Goal: Find contact information: Find contact information

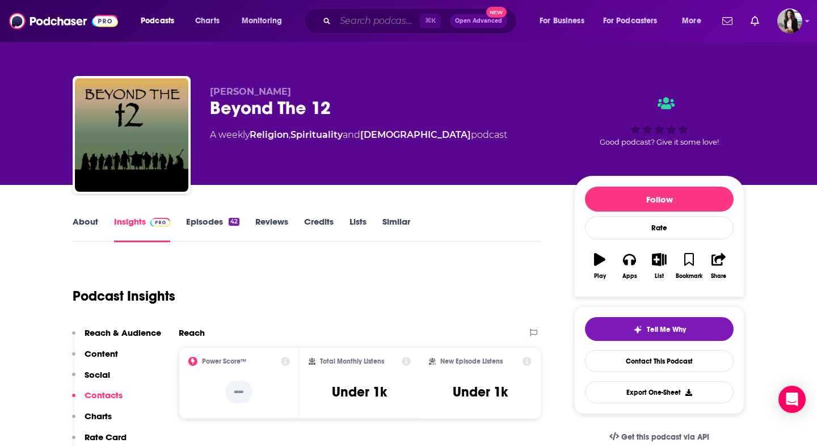
click at [389, 25] on input "Search podcasts, credits, & more..." at bounding box center [377, 21] width 84 height 18
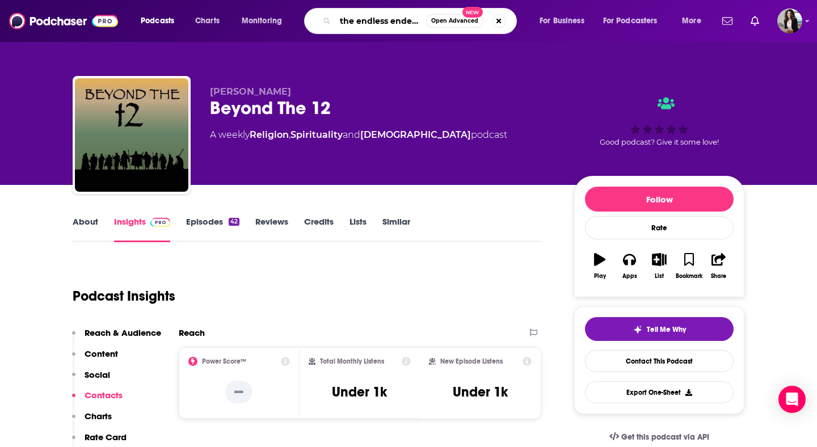
scroll to position [0, 5]
type input "the endless endeavor"
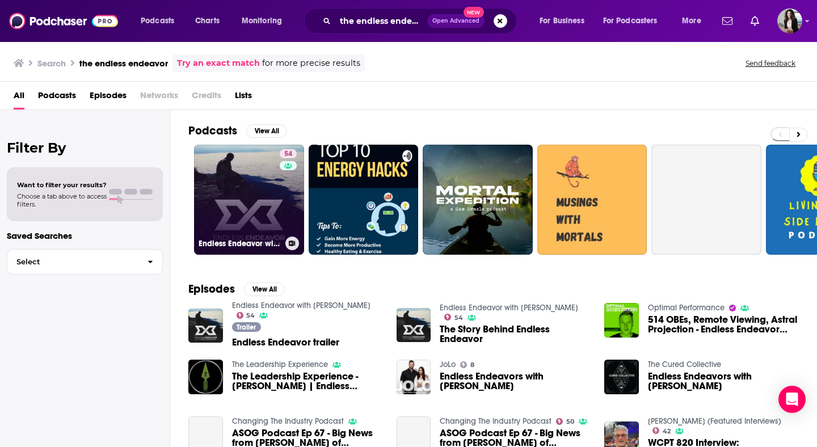
click at [265, 170] on link "54 Endless Endeavor with [PERSON_NAME]" at bounding box center [249, 200] width 110 height 110
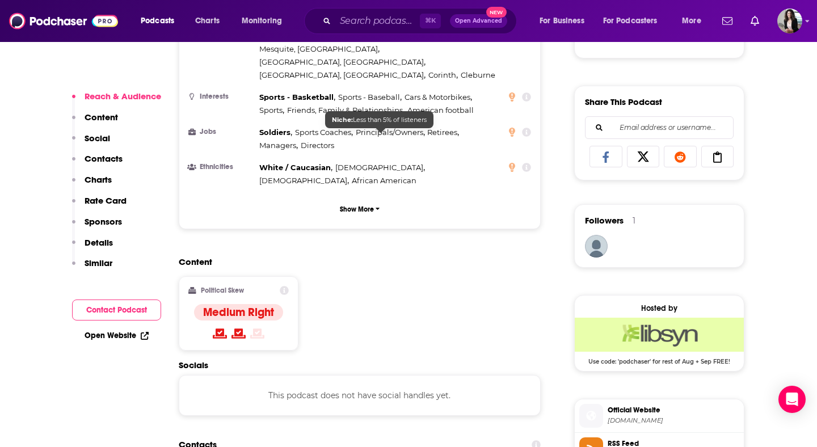
scroll to position [833, 0]
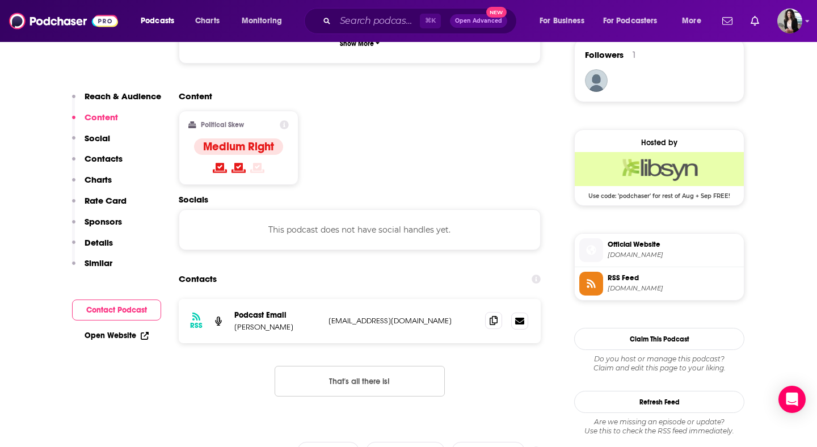
click at [492, 316] on icon at bounding box center [493, 320] width 8 height 9
click at [396, 20] on input "Search podcasts, credits, & more..." at bounding box center [377, 21] width 84 height 18
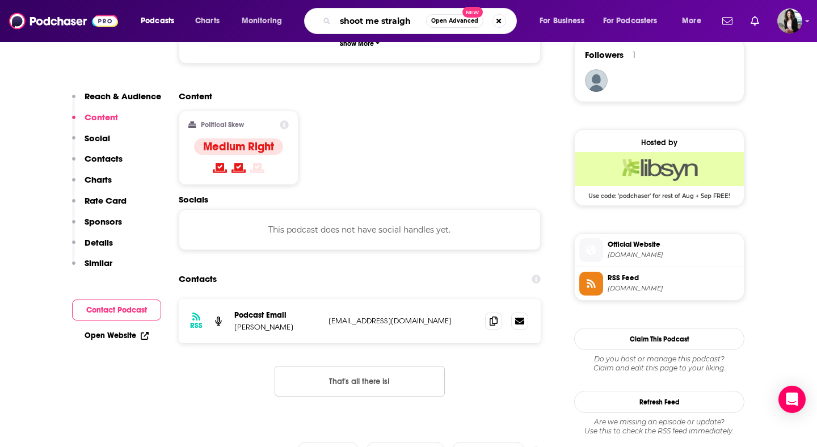
type input "shoot me straight"
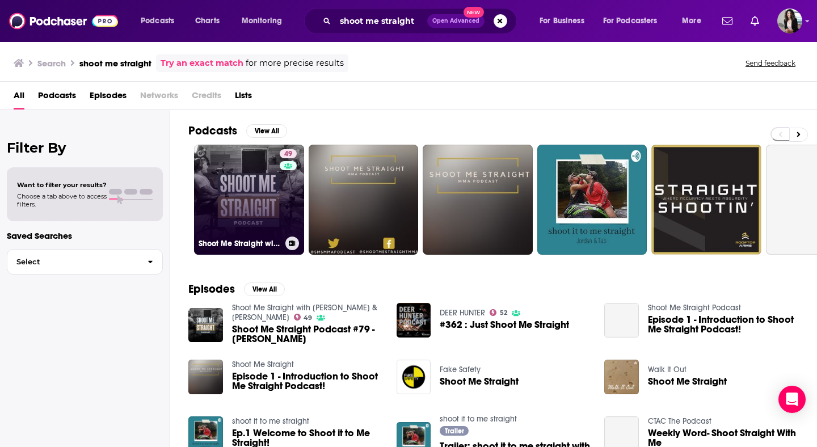
click at [251, 193] on link "49 Shoot Me Straight with [PERSON_NAME] & [PERSON_NAME]" at bounding box center [249, 200] width 110 height 110
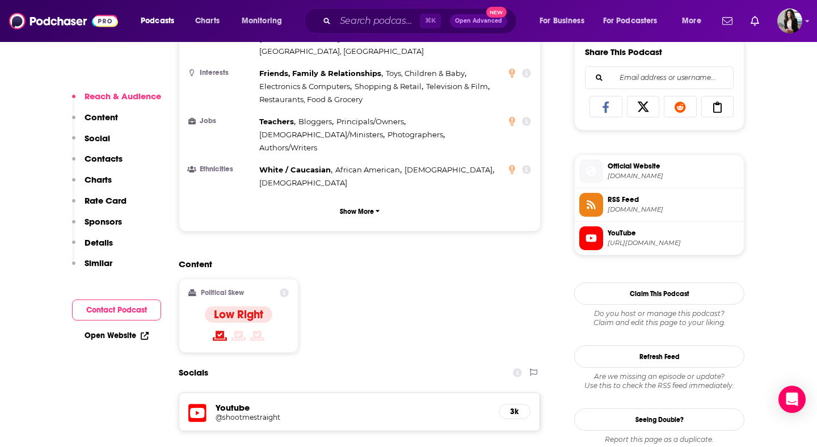
scroll to position [742, 0]
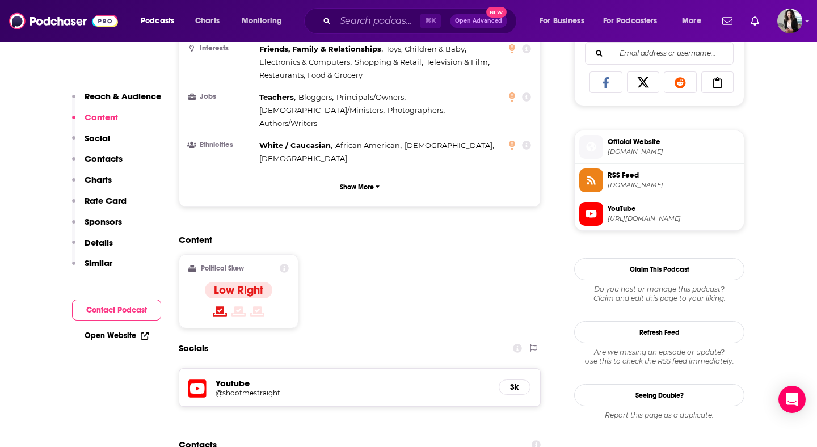
click at [253, 388] on h5 "@shootmestraight" at bounding box center [305, 392] width 181 height 9
